Goal: Navigation & Orientation: Find specific page/section

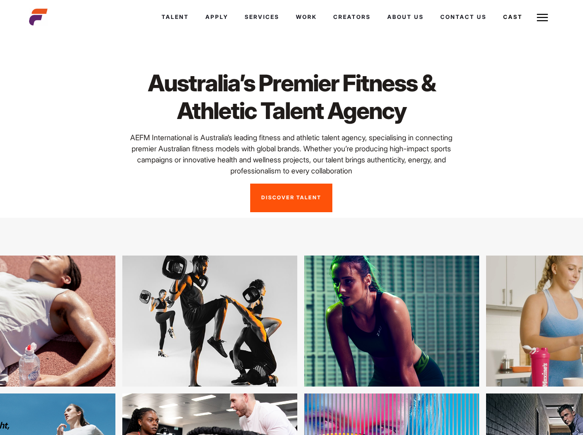
click at [511, 17] on link "Cast" at bounding box center [512, 17] width 36 height 25
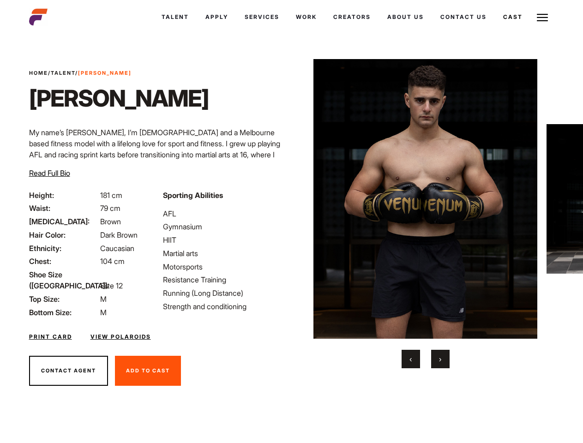
click at [511, 17] on link "Cast" at bounding box center [512, 17] width 36 height 25
click at [425, 214] on img at bounding box center [425, 198] width 224 height 279
click at [291, 199] on div "Sporting Abilities AFL Gymnasium HIIT Martial arts Motorsports Resistance Train…" at bounding box center [224, 254] width 134 height 128
click at [410, 359] on span "‹" at bounding box center [410, 358] width 2 height 9
click at [440, 359] on span "›" at bounding box center [440, 358] width 2 height 9
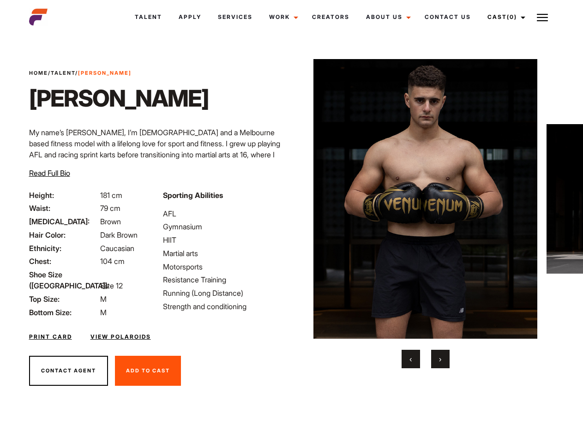
click at [503, 17] on link "Cast (0)" at bounding box center [505, 17] width 52 height 25
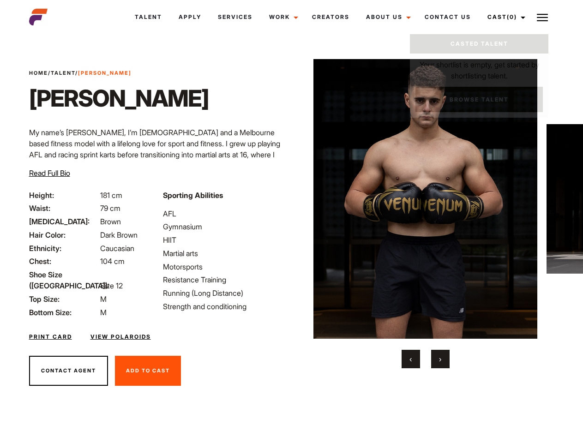
click at [542, 17] on img at bounding box center [541, 17] width 11 height 11
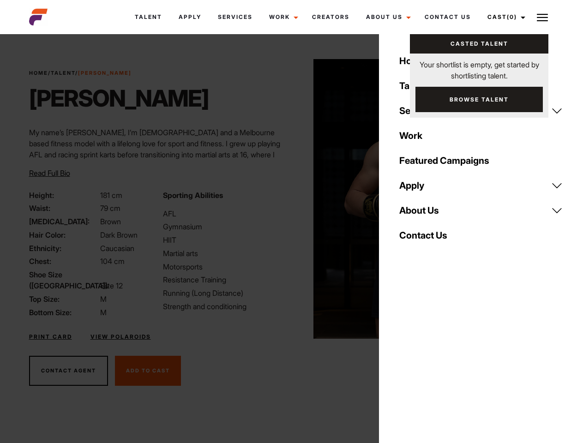
click at [425, 214] on img at bounding box center [425, 198] width 224 height 279
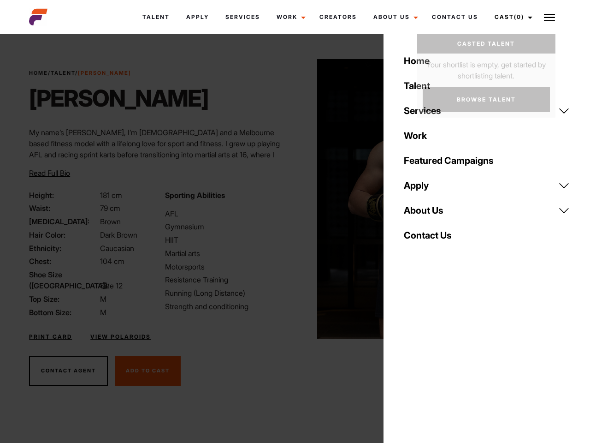
click at [291, 199] on div "Sporting Abilities AFL Gymnasium HIIT Martial arts Motorsports Resistance Train…" at bounding box center [228, 254] width 136 height 128
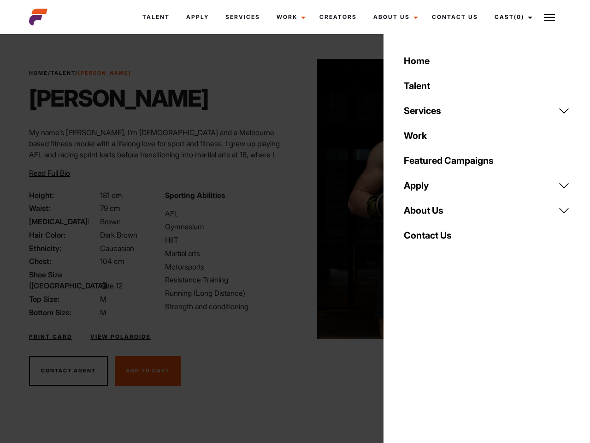
click at [410, 359] on div "Home Talent Services Talent Casting Photography Videography Creative Hair and M…" at bounding box center [487, 221] width 207 height 443
click at [440, 359] on div "Home Talent Services Talent Casting Photography Videography Creative Hair and M…" at bounding box center [487, 221] width 207 height 443
